Goal: Find specific page/section: Locate a particular part of the current website

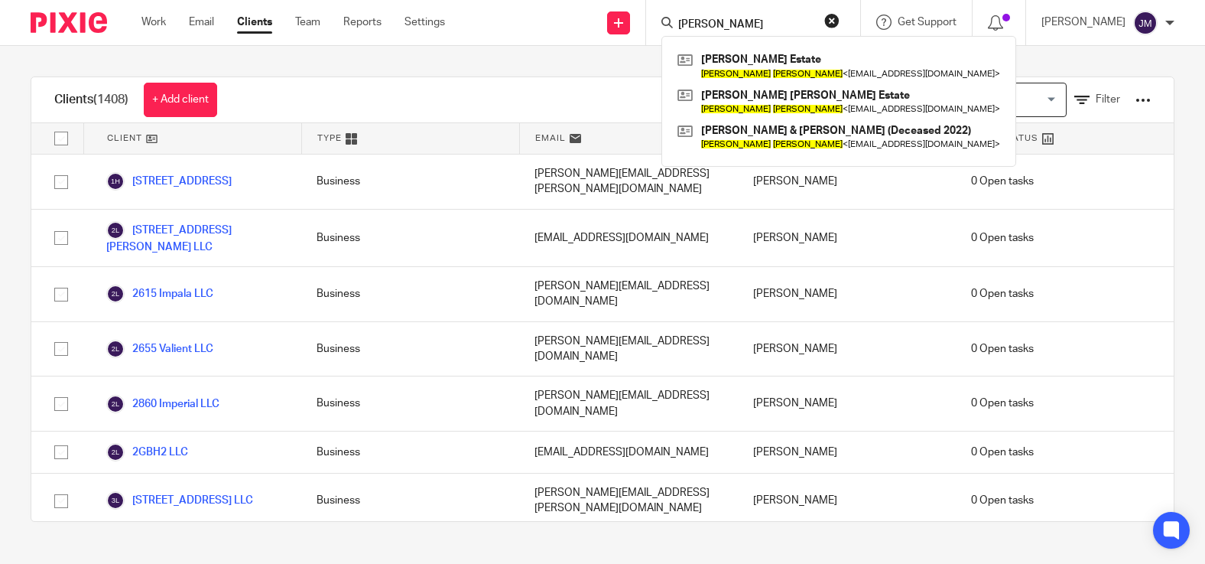
click at [259, 23] on link "Clients" at bounding box center [254, 22] width 35 height 15
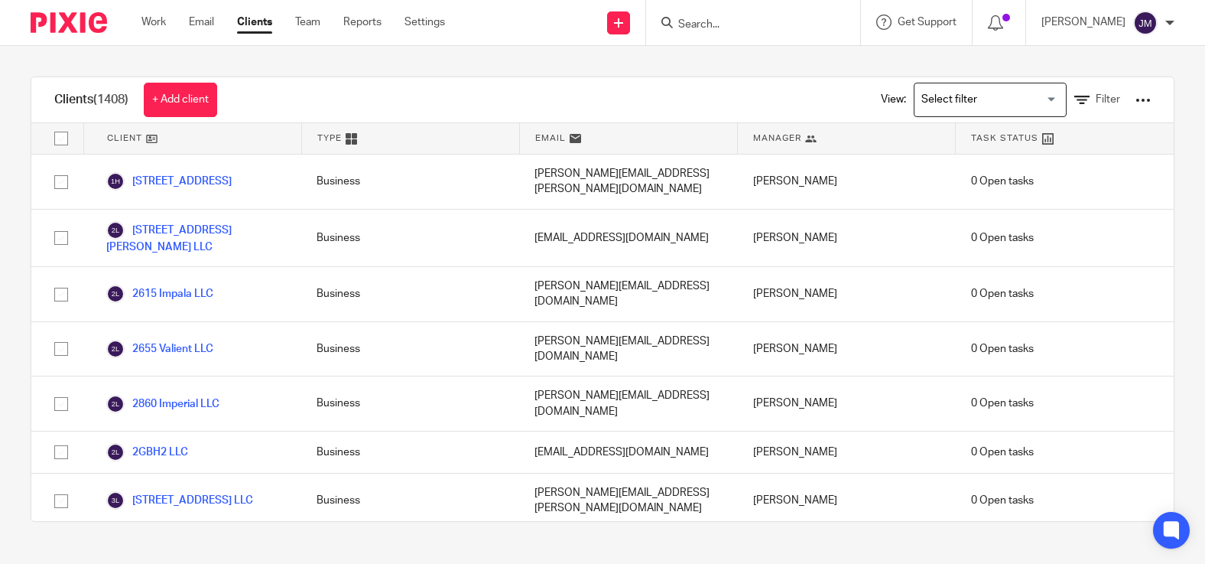
click at [700, 34] on div at bounding box center [753, 22] width 214 height 45
click at [712, 29] on input "Search" at bounding box center [746, 25] width 138 height 14
click at [726, 21] on input "Search" at bounding box center [746, 25] width 138 height 14
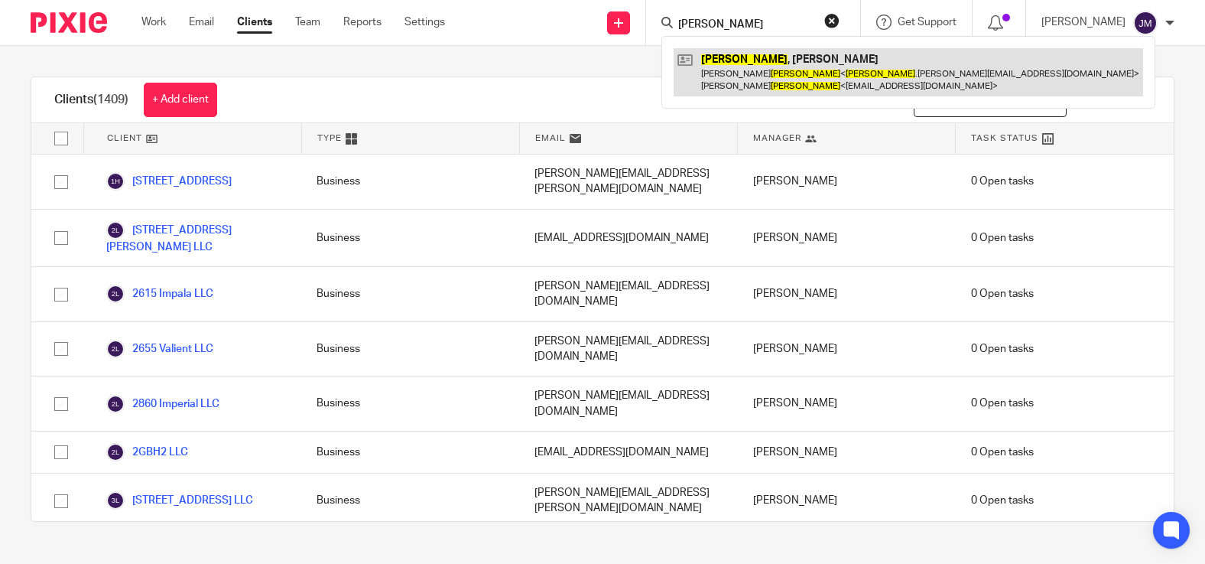
type input "chapman"
click at [757, 76] on link at bounding box center [909, 71] width 470 height 47
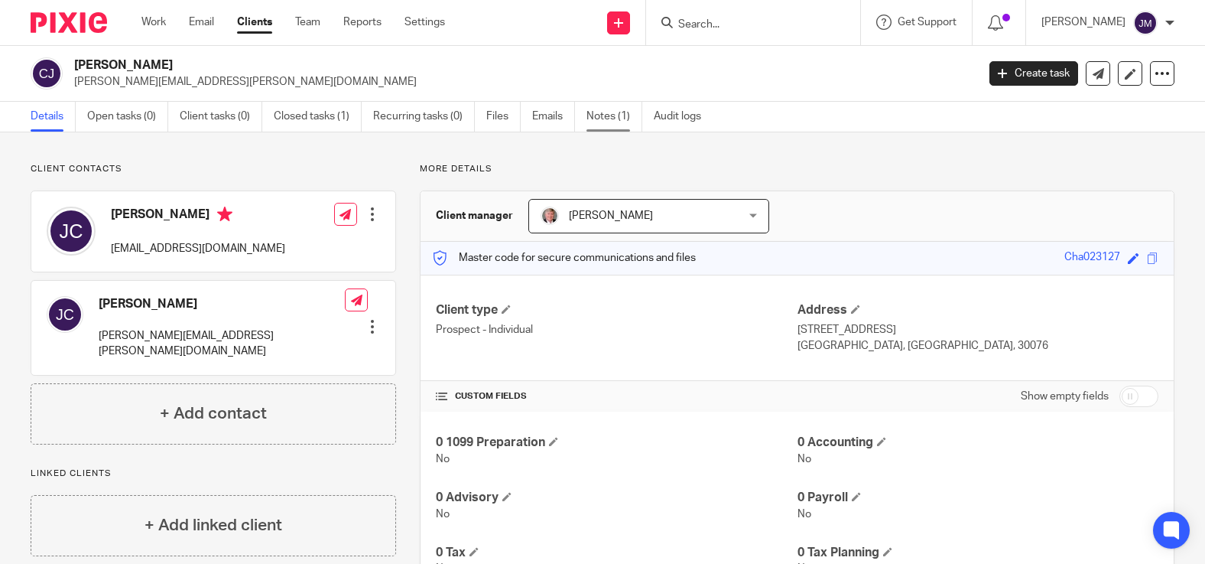
click at [611, 119] on link "Notes (1)" at bounding box center [615, 117] width 56 height 30
